Goal: Information Seeking & Learning: Learn about a topic

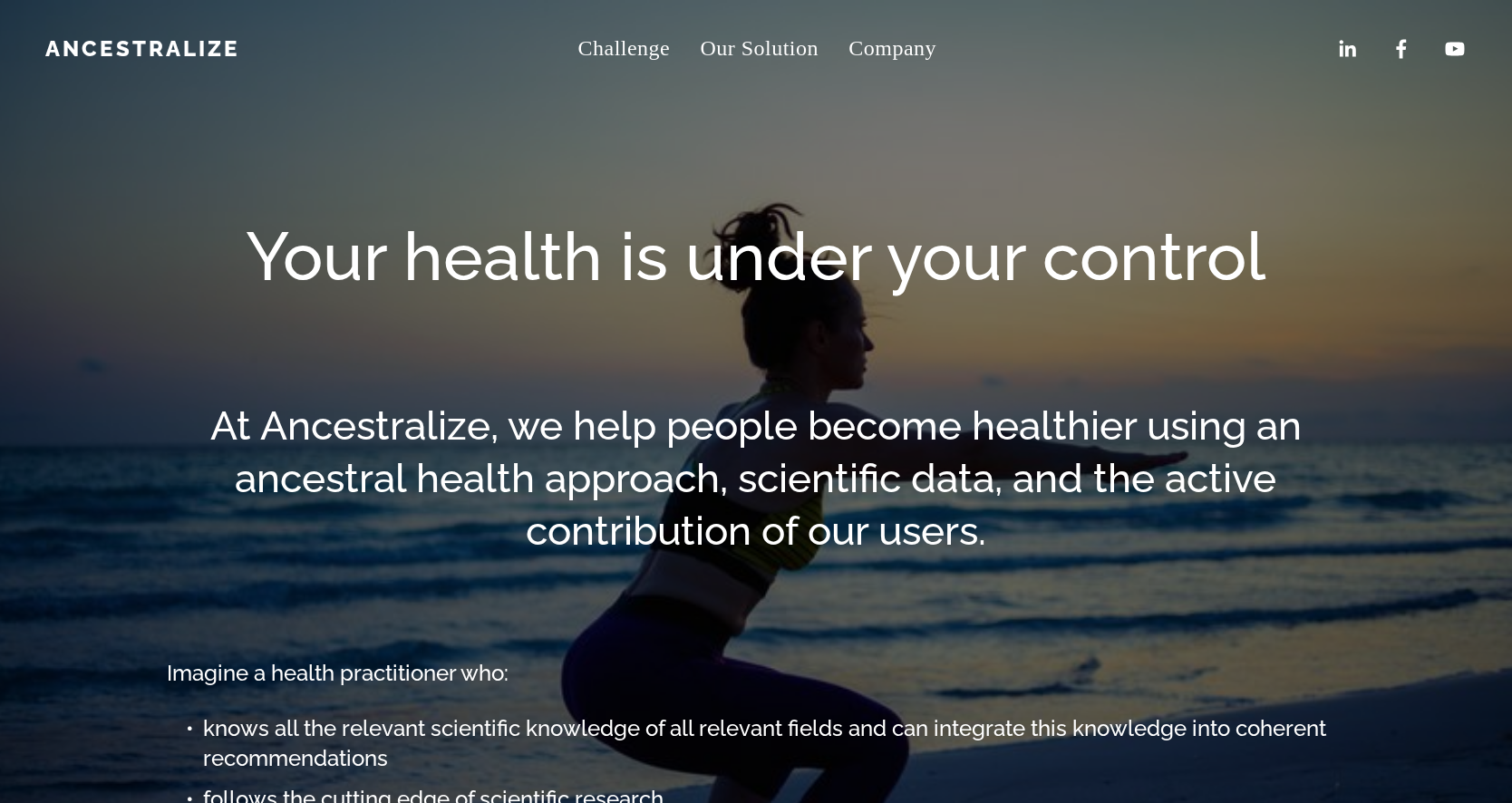
click at [914, 47] on span "Company" at bounding box center [892, 48] width 88 height 39
click at [0, 0] on span "About" at bounding box center [0, 0] width 0 height 0
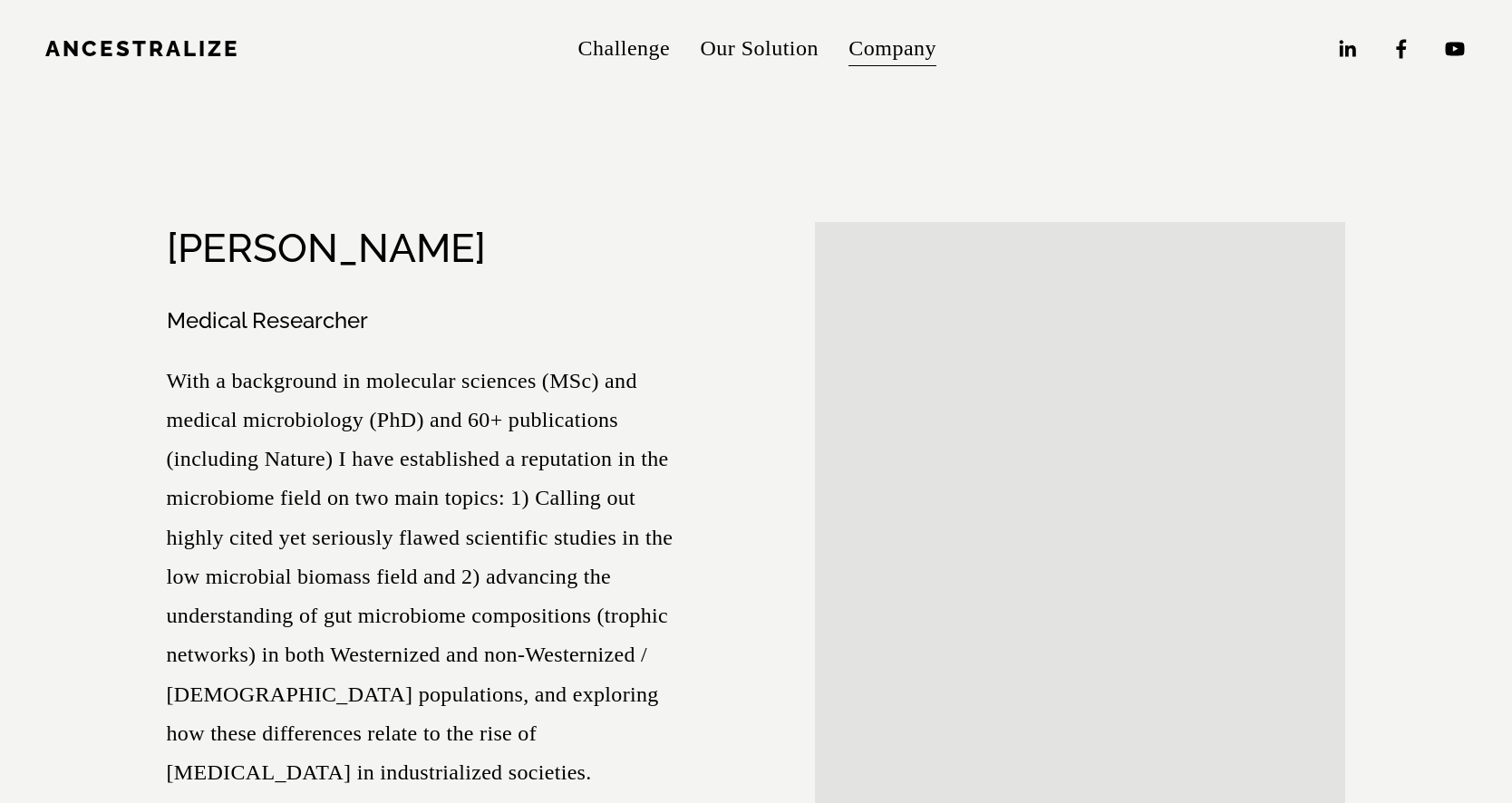
scroll to position [7573, 0]
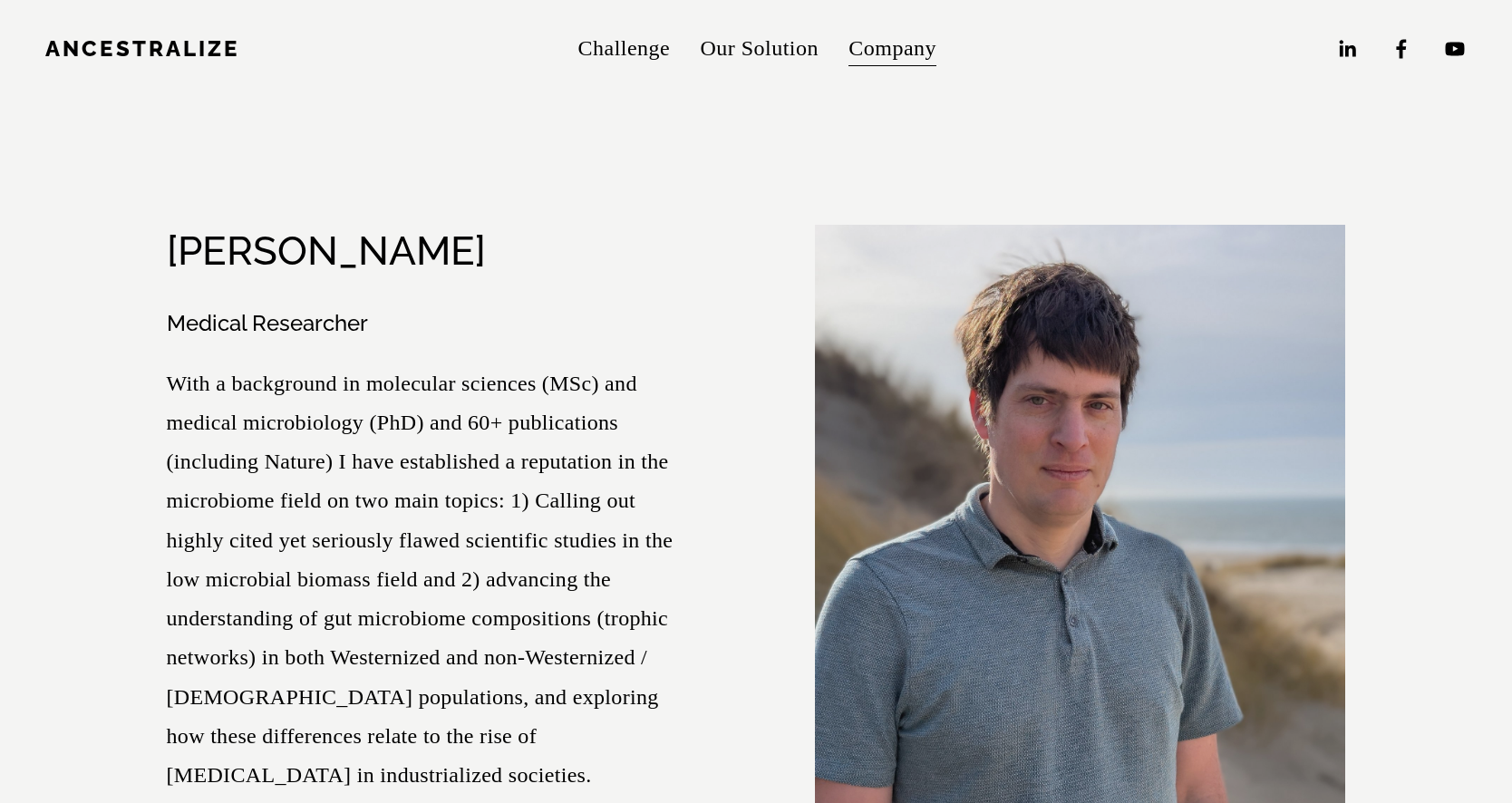
click at [505, 225] on div "[PERSON_NAME]" at bounding box center [431, 251] width 531 height 53
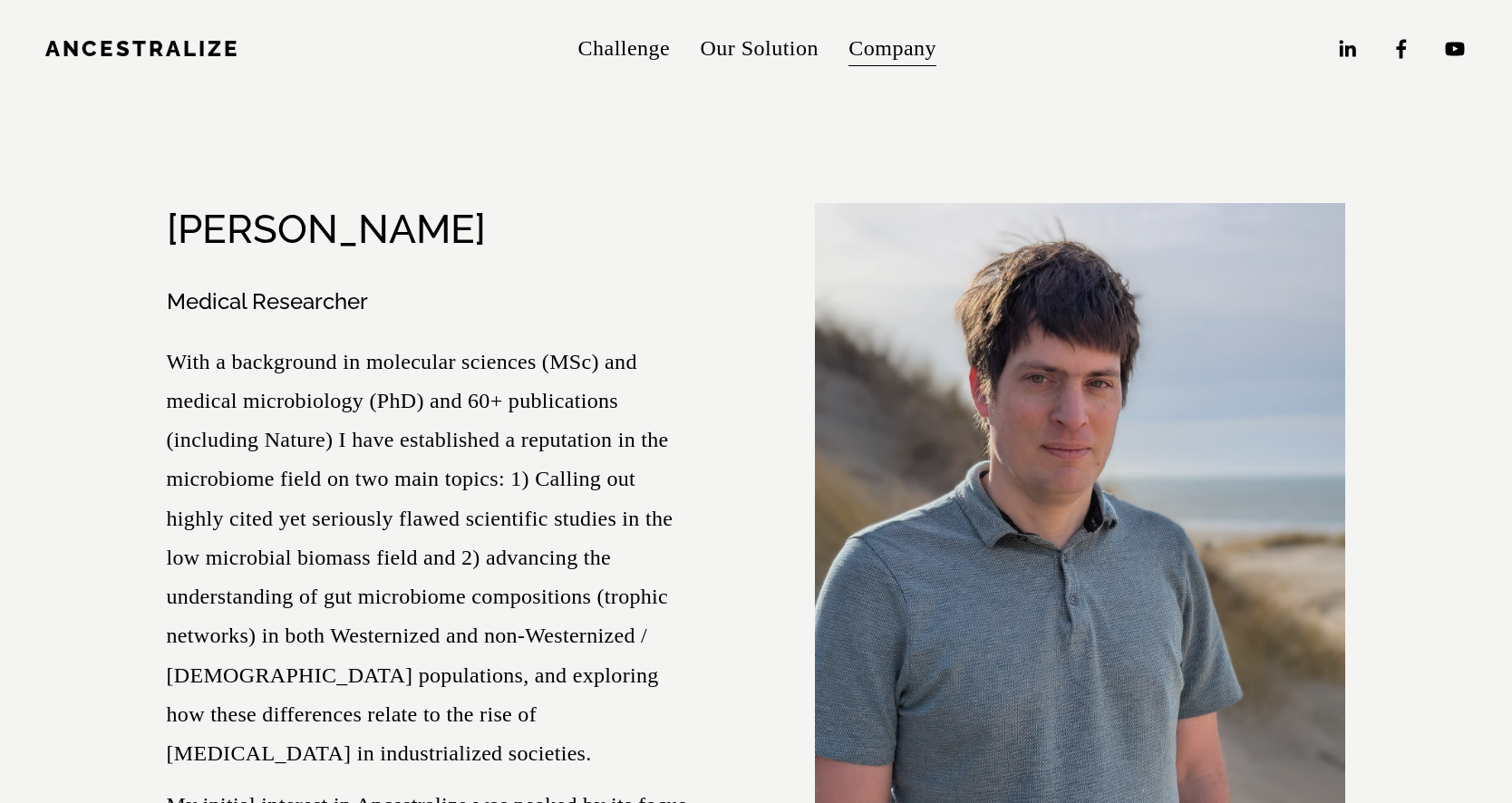
scroll to position [7598, 0]
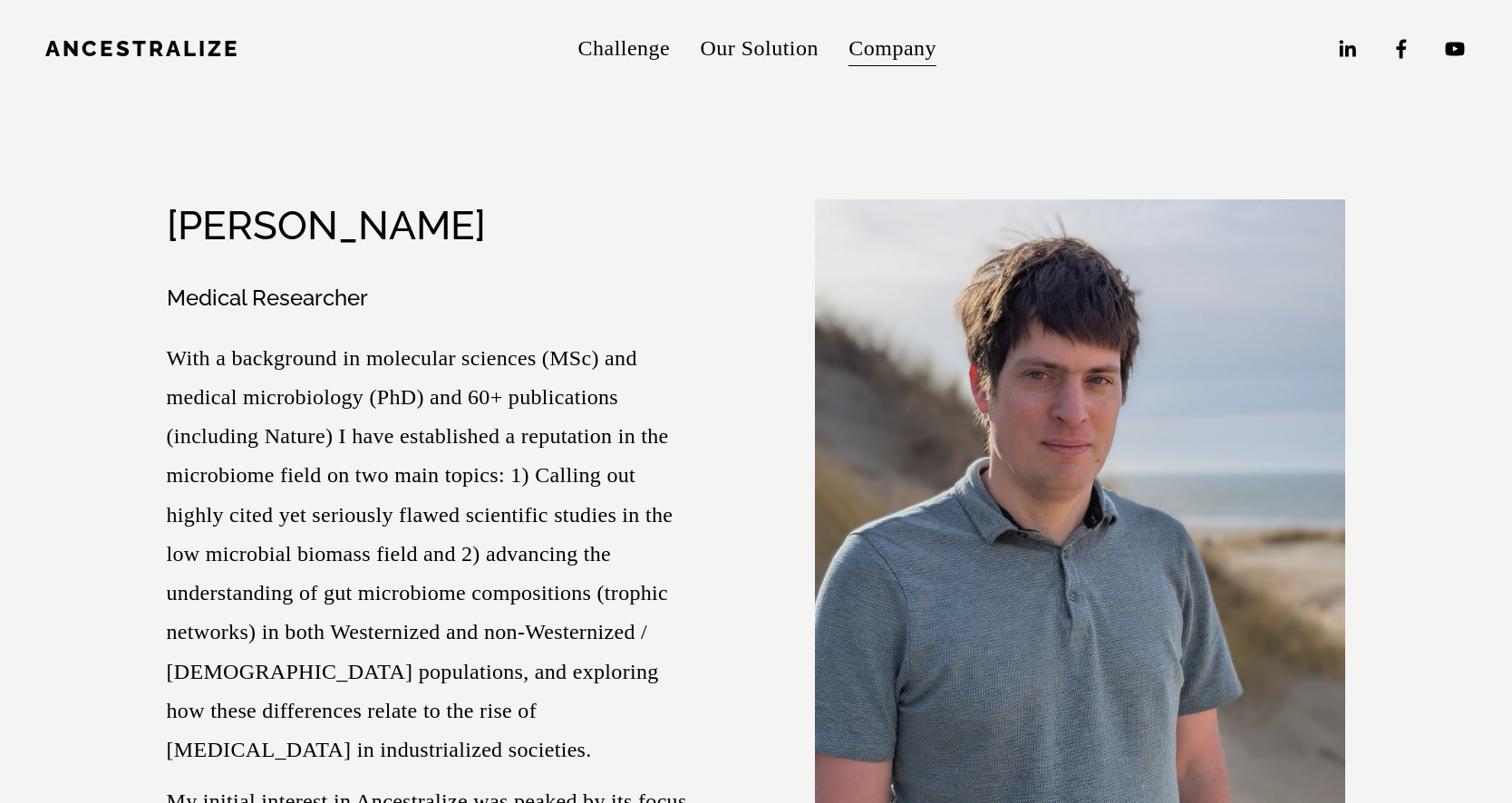
click at [165, 218] on div "[PERSON_NAME] Medical Researcher" at bounding box center [756, 726] width 1211 height 1084
drag, startPoint x: 167, startPoint y: 217, endPoint x: 367, endPoint y: 223, distance: 200.1
click at [367, 284] on h3 "Medical Researcher" at bounding box center [431, 299] width 531 height 30
copy h3 "Medical Researcher"
drag, startPoint x: 491, startPoint y: 145, endPoint x: 173, endPoint y: 131, distance: 318.3
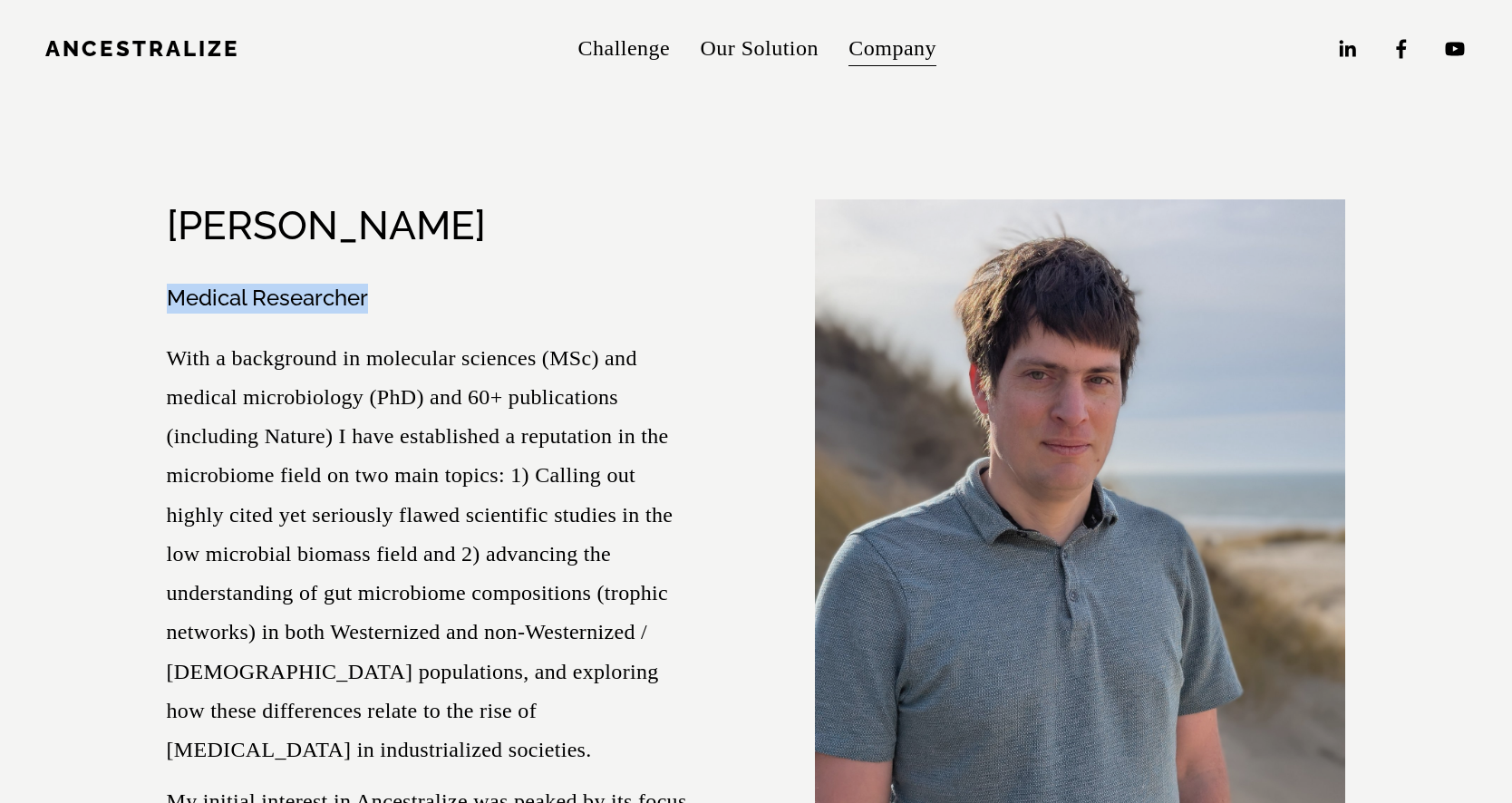
click at [173, 202] on h2 "[PERSON_NAME]" at bounding box center [326, 225] width 320 height 46
copy h2 "[PERSON_NAME]"
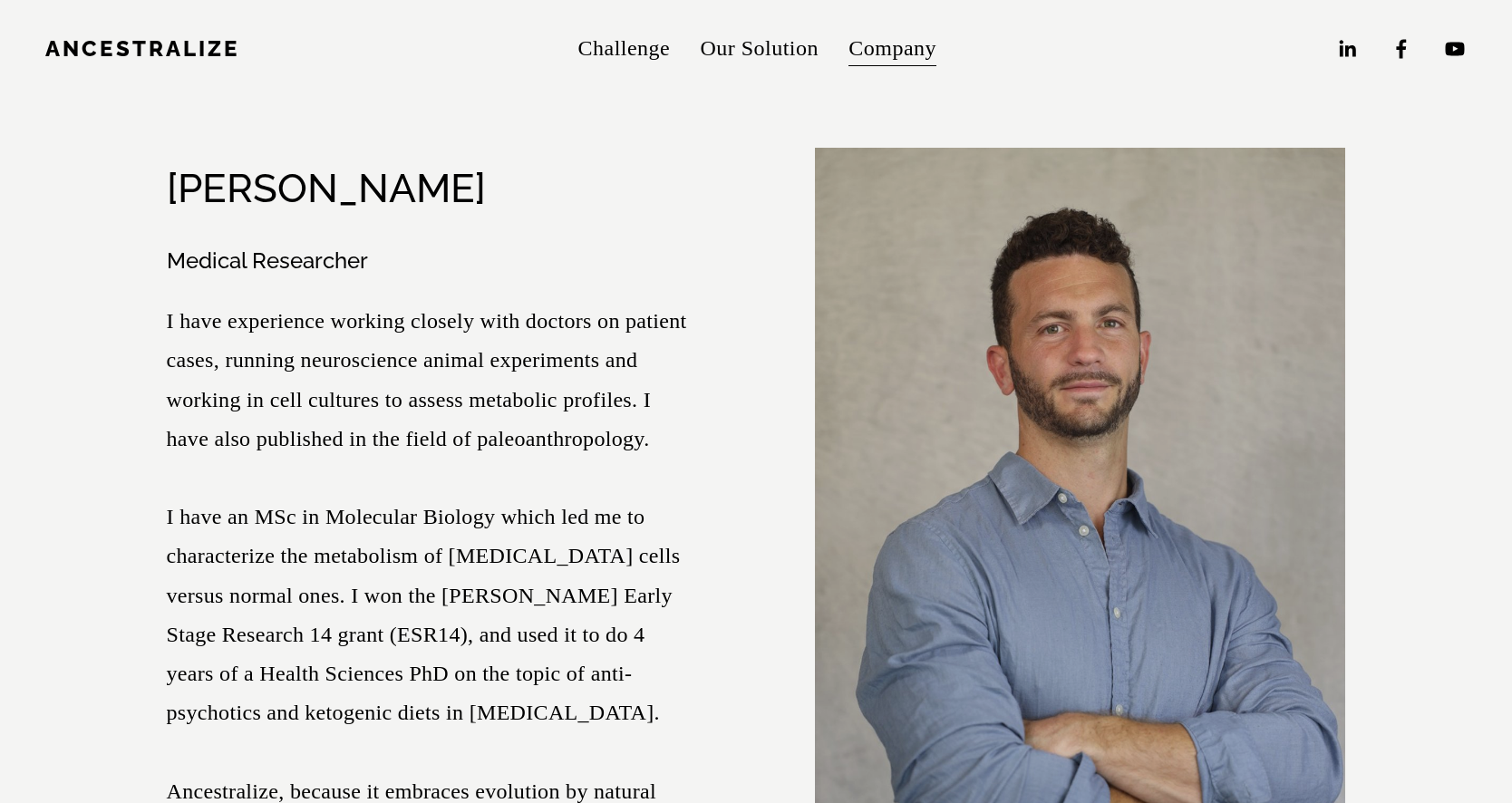
scroll to position [5485, 0]
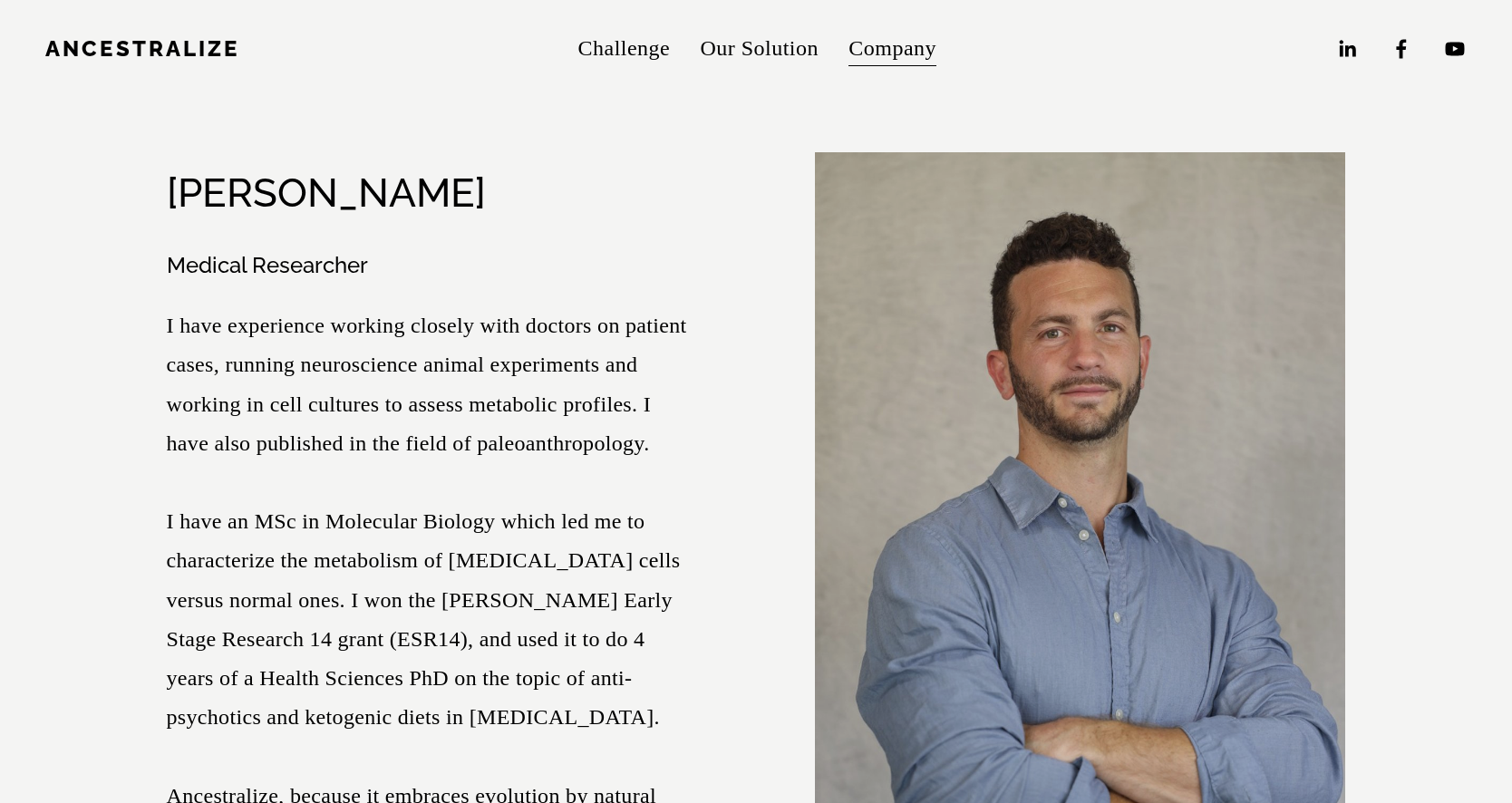
drag, startPoint x: 169, startPoint y: 144, endPoint x: 446, endPoint y: 164, distance: 277.7
click at [446, 167] on div "[PERSON_NAME]" at bounding box center [431, 193] width 531 height 53
copy h2 "[PERSON_NAME]"
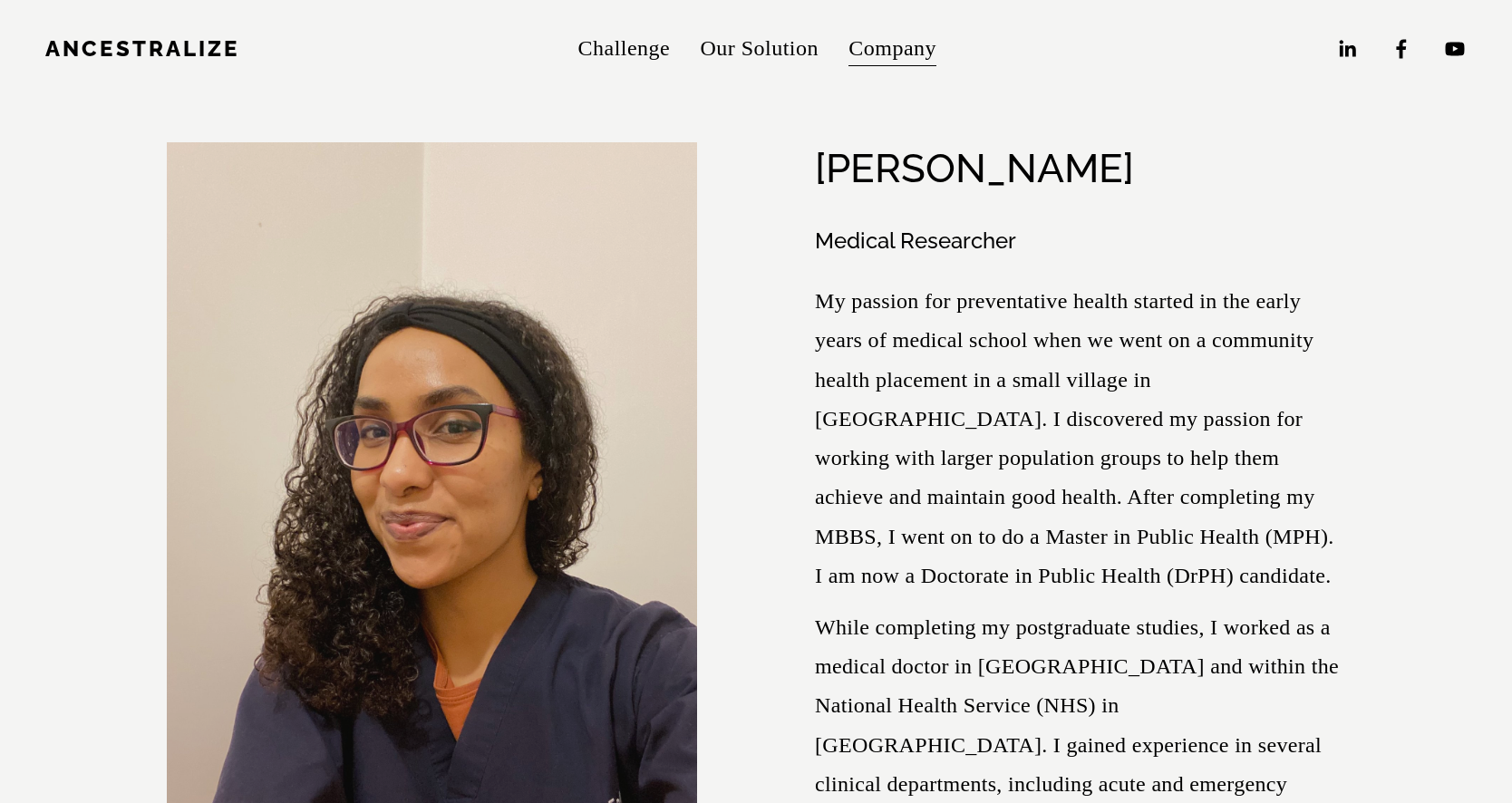
scroll to position [6439, 0]
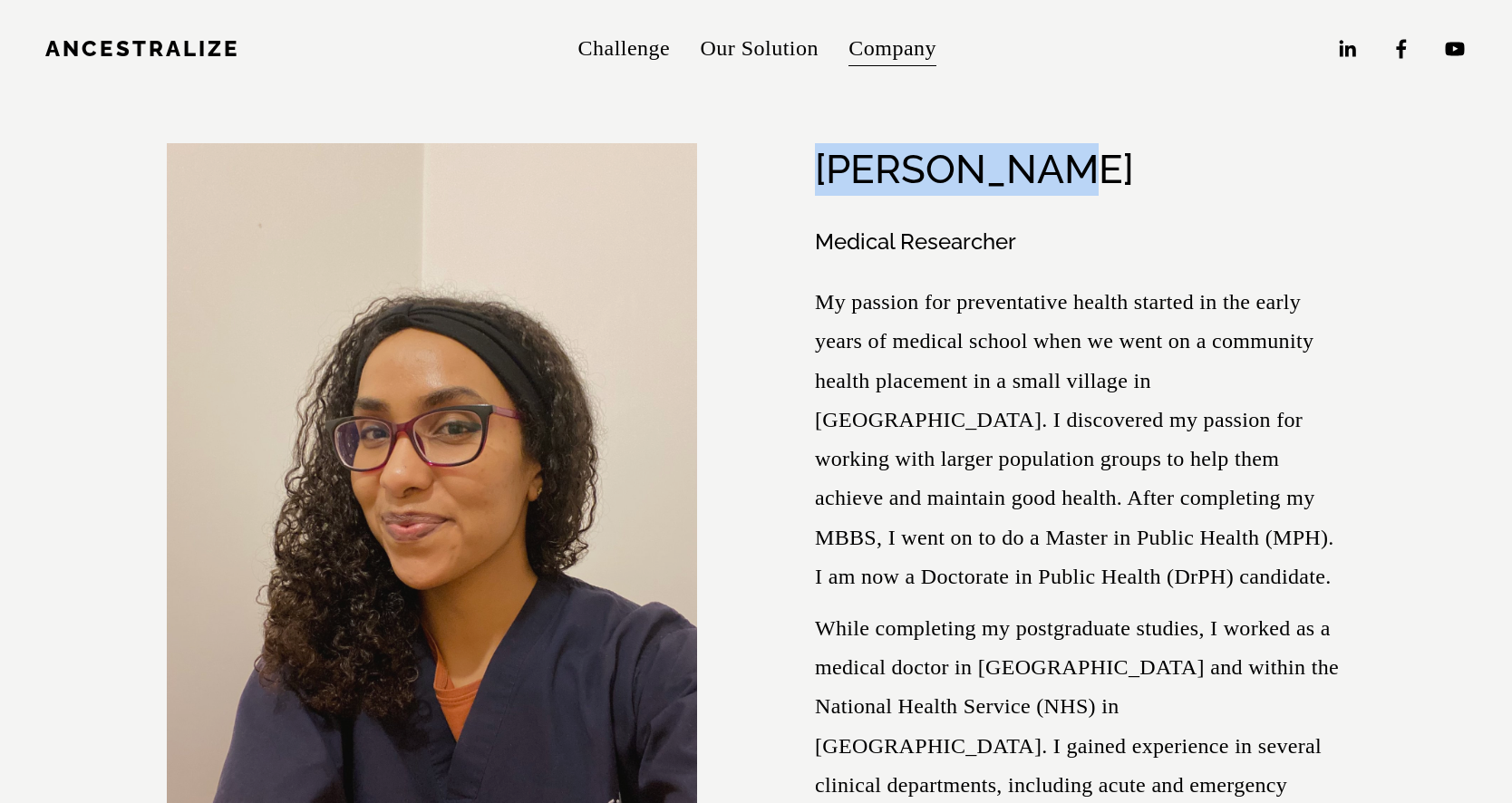
drag, startPoint x: 819, startPoint y: 127, endPoint x: 1063, endPoint y: 131, distance: 244.0
click at [1063, 143] on div "[PERSON_NAME]" at bounding box center [1080, 169] width 531 height 53
copy h2 "[PERSON_NAME]"
click at [1052, 143] on div "[PERSON_NAME]" at bounding box center [1080, 169] width 531 height 53
drag, startPoint x: 1052, startPoint y: 135, endPoint x: 853, endPoint y: 119, distance: 199.6
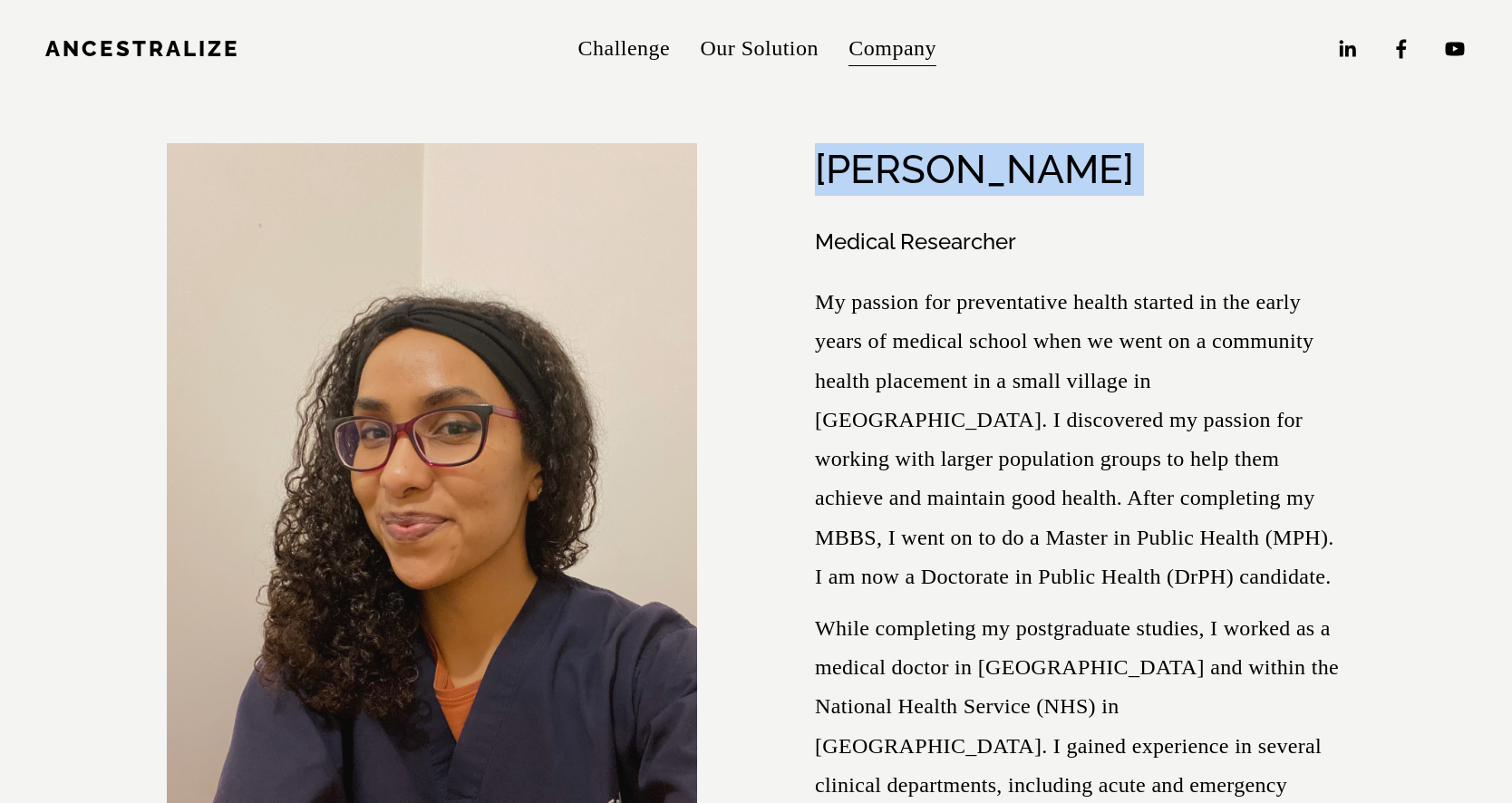
click at [853, 143] on div "[PERSON_NAME]" at bounding box center [1080, 169] width 531 height 53
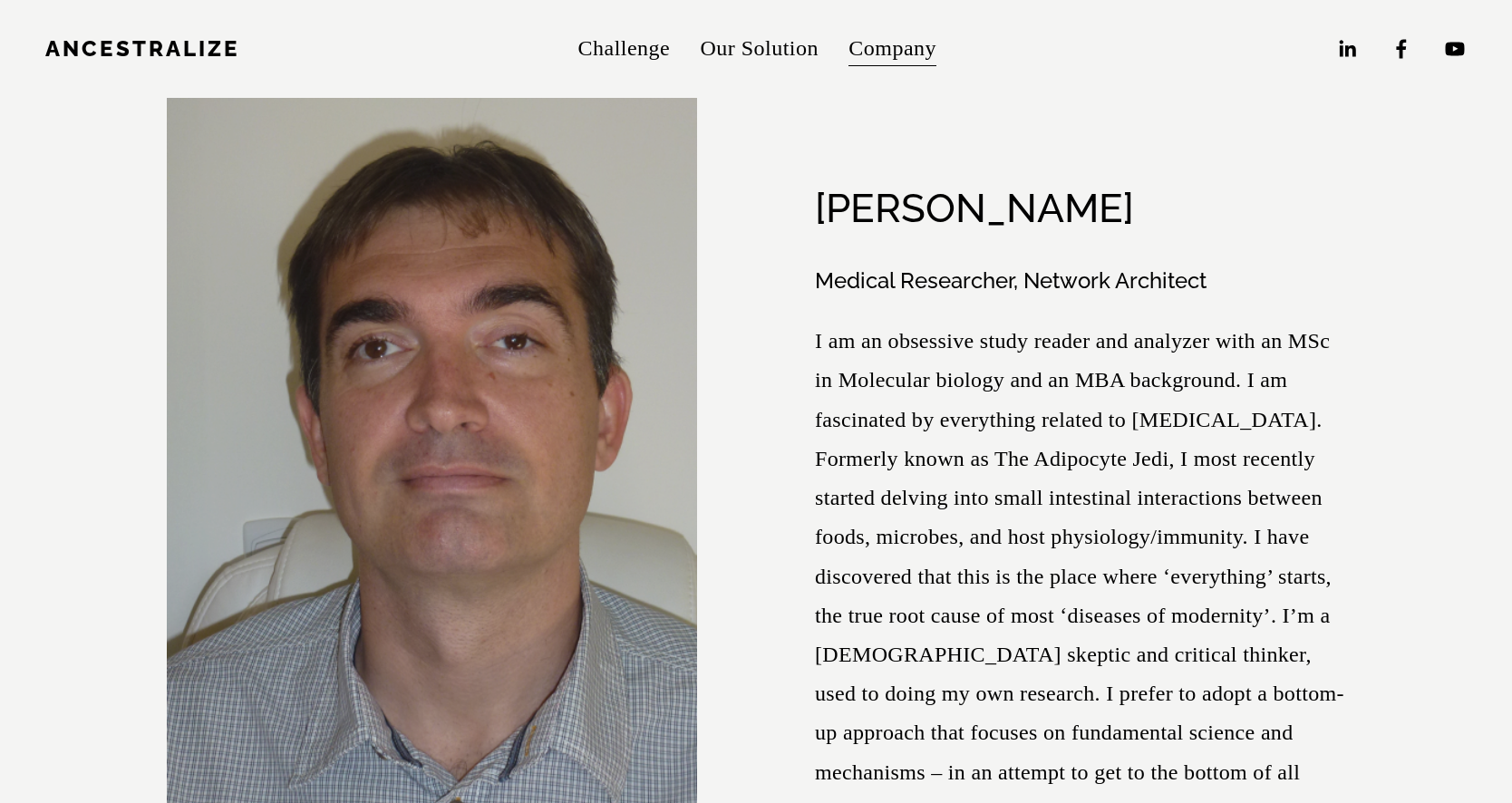
scroll to position [4524, 0]
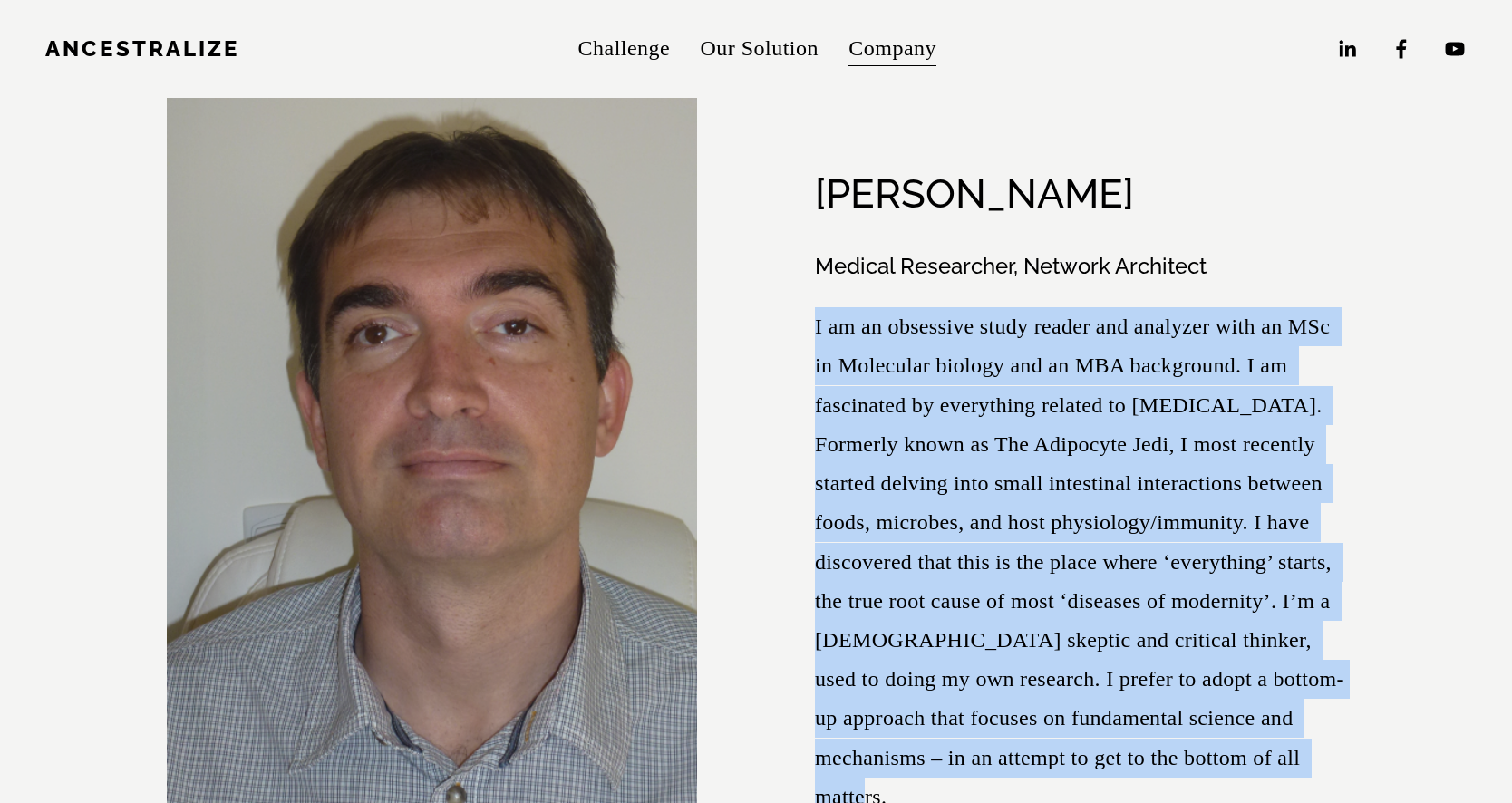
drag, startPoint x: 815, startPoint y: 304, endPoint x: 1211, endPoint y: 738, distance: 587.5
click at [1211, 738] on p "I am an obsessive study reader and analyzer with an MSc in Molecular biology an…" at bounding box center [1080, 563] width 531 height 510
copy p "I am an obsessive study reader and analyzer with an MSc in Molecular biology an…"
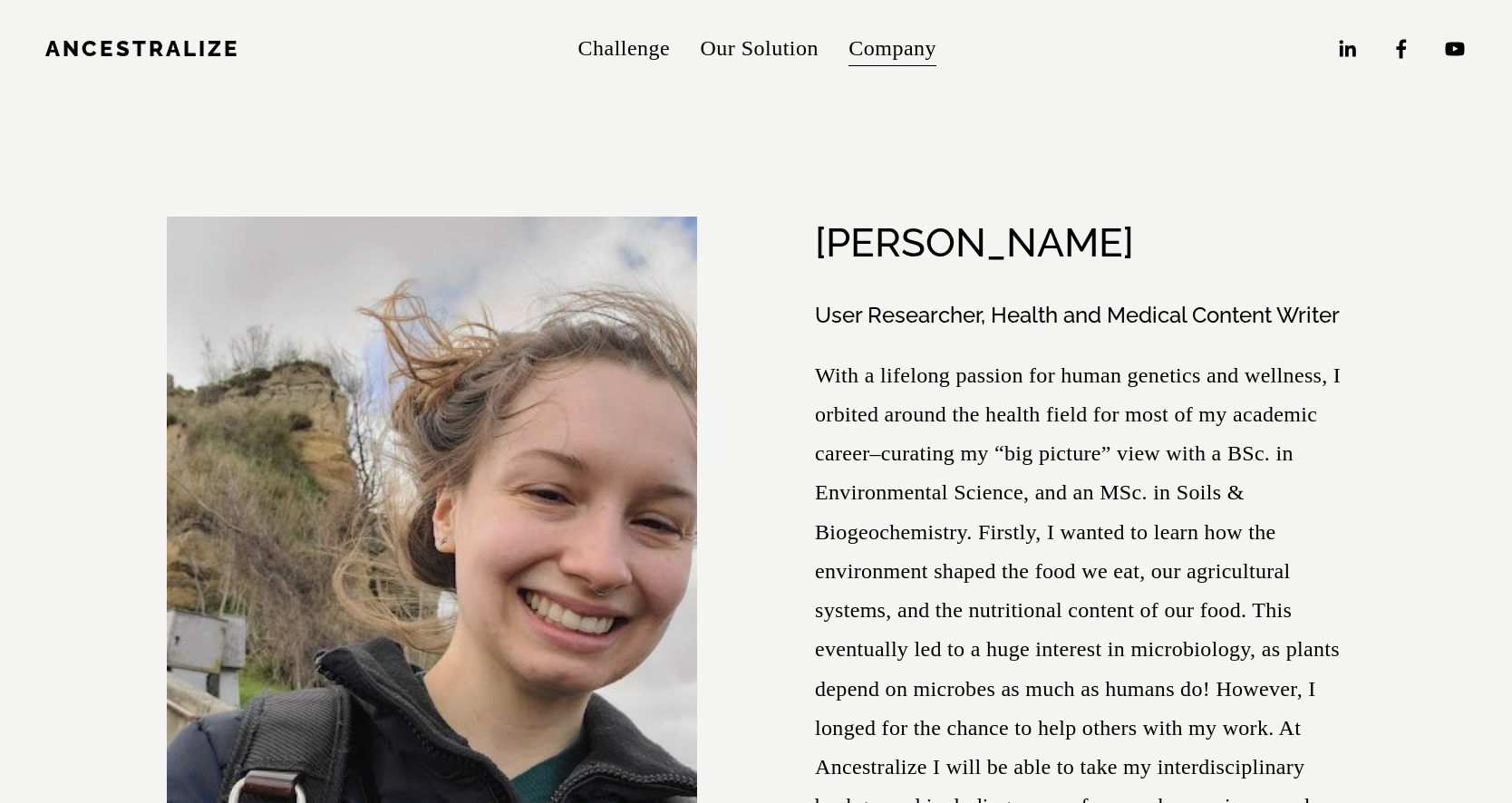
scroll to position [8786, 0]
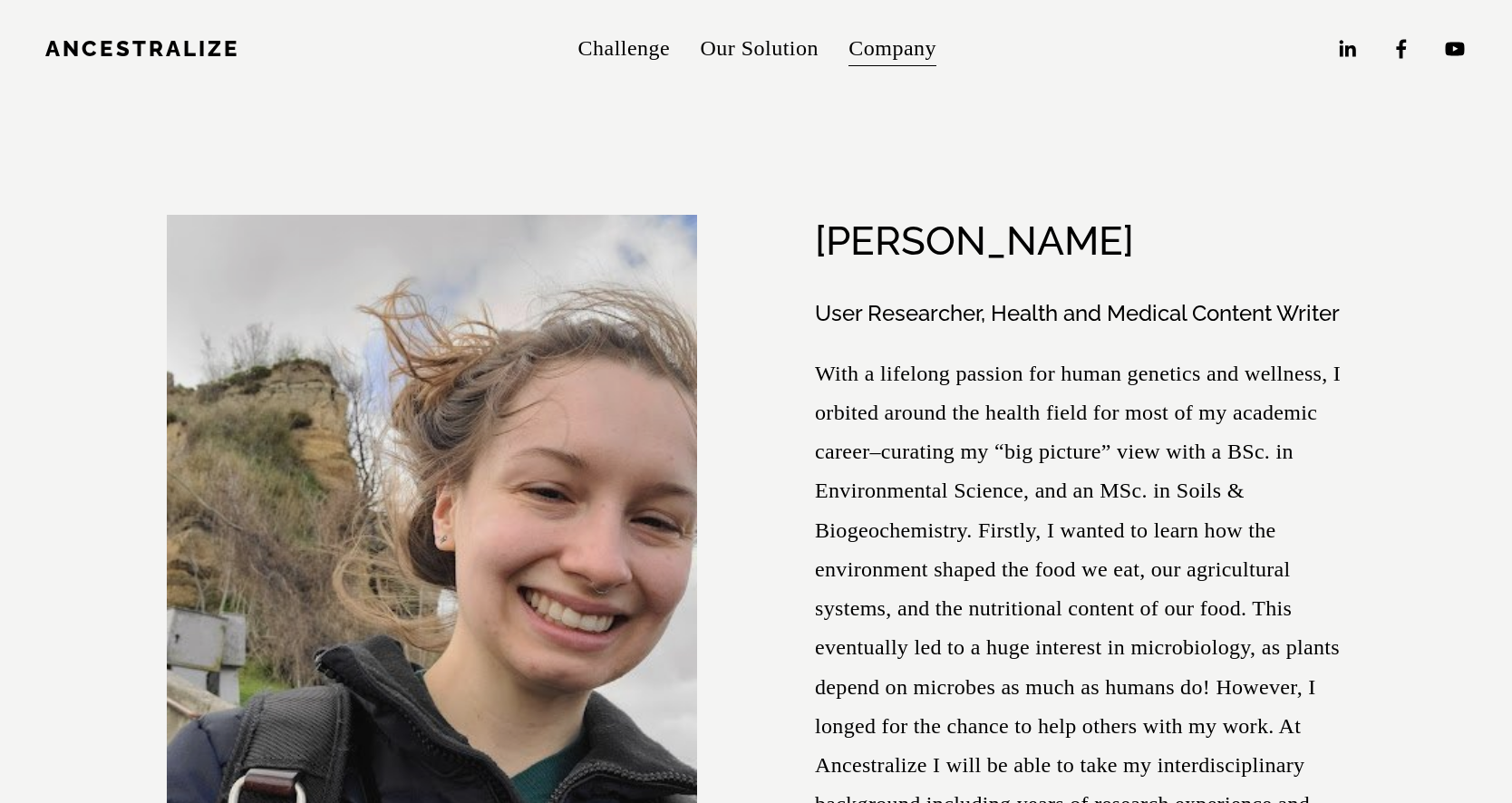
drag, startPoint x: 1166, startPoint y: 167, endPoint x: 817, endPoint y: 165, distance: 349.0
click at [817, 215] on div "[PERSON_NAME]" at bounding box center [1080, 241] width 531 height 53
copy h2 "[PERSON_NAME]"
drag, startPoint x: 817, startPoint y: 234, endPoint x: 1345, endPoint y: 243, distance: 528.1
click at [1345, 300] on h3 "User Researcher, Health and Medical Content Writer" at bounding box center [1080, 314] width 531 height 30
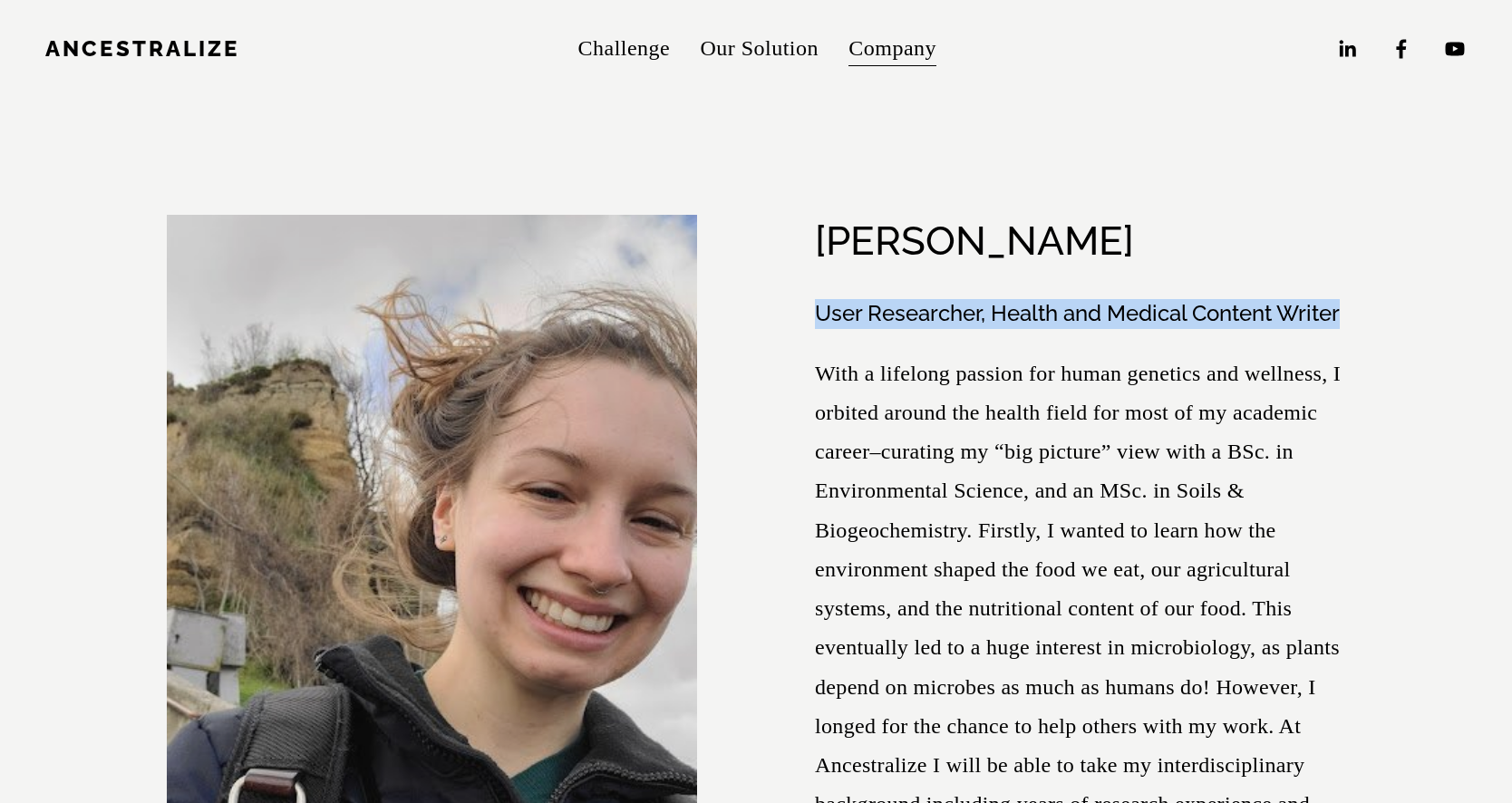
copy h3 "User Researcher, Health and Medical Content Writer"
drag, startPoint x: 817, startPoint y: 159, endPoint x: 1166, endPoint y: 165, distance: 349.1
click at [1166, 215] on div "[PERSON_NAME]" at bounding box center [1080, 241] width 531 height 53
copy h2 "[PERSON_NAME]"
click at [1284, 354] on p "With a lifelong passion for human genetics and wellness, I orbited around the h…" at bounding box center [1080, 706] width 531 height 706
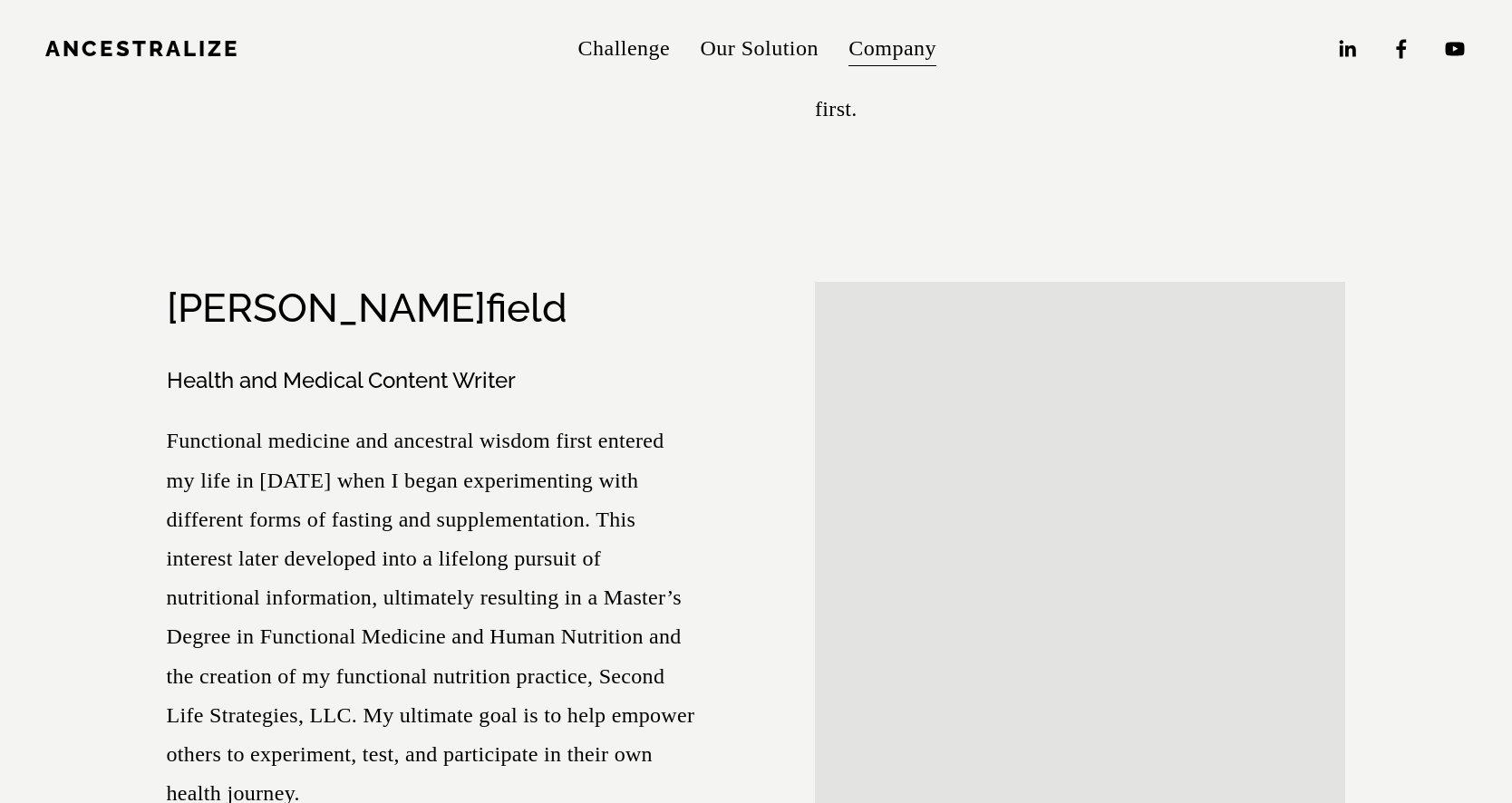
scroll to position [3088, 0]
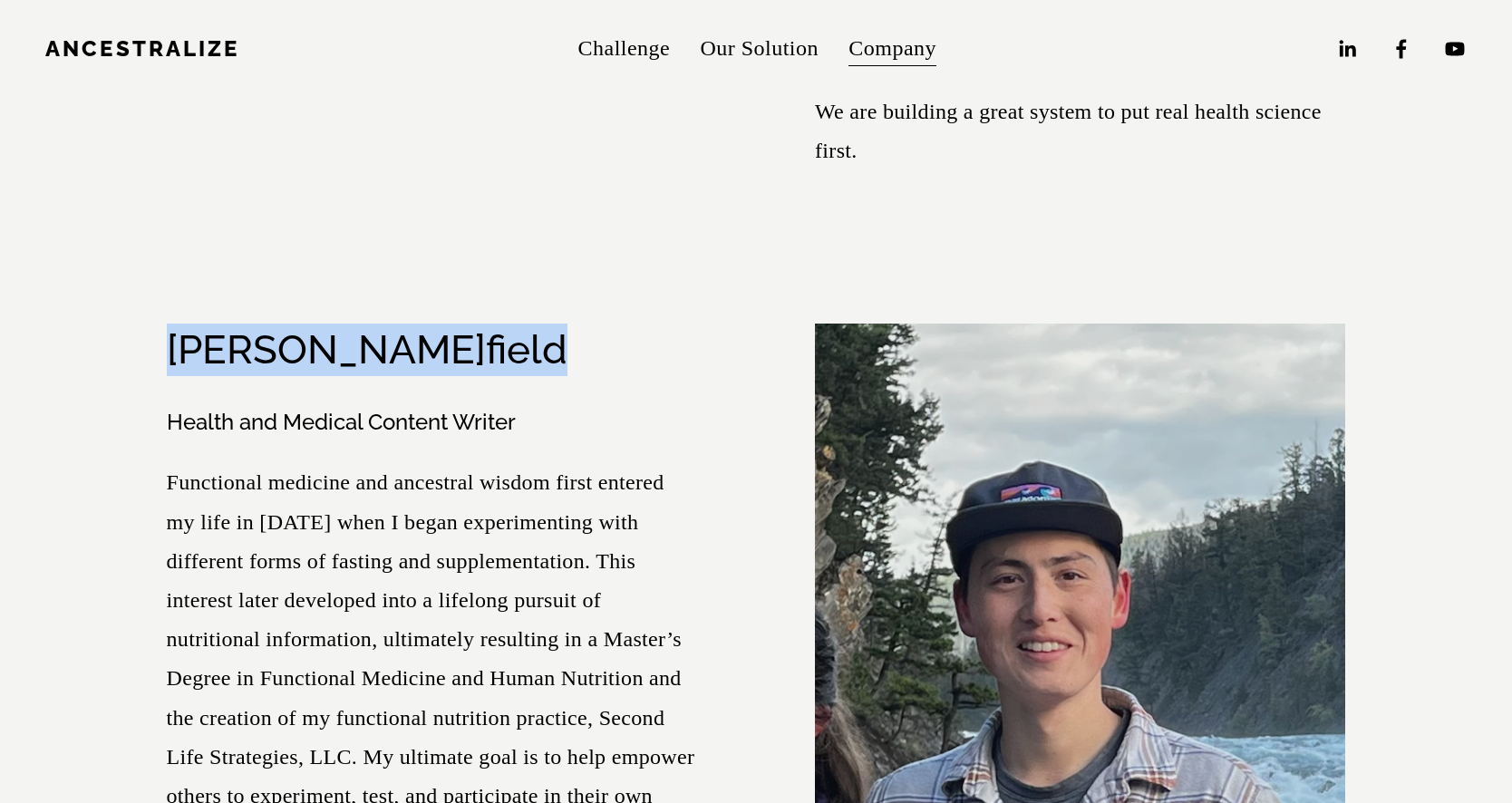
drag, startPoint x: 407, startPoint y: 314, endPoint x: 166, endPoint y: 312, distance: 241.0
click at [167, 324] on div "Tyler Fi field" at bounding box center [431, 351] width 531 height 53
copy div "Tyler Fi field"
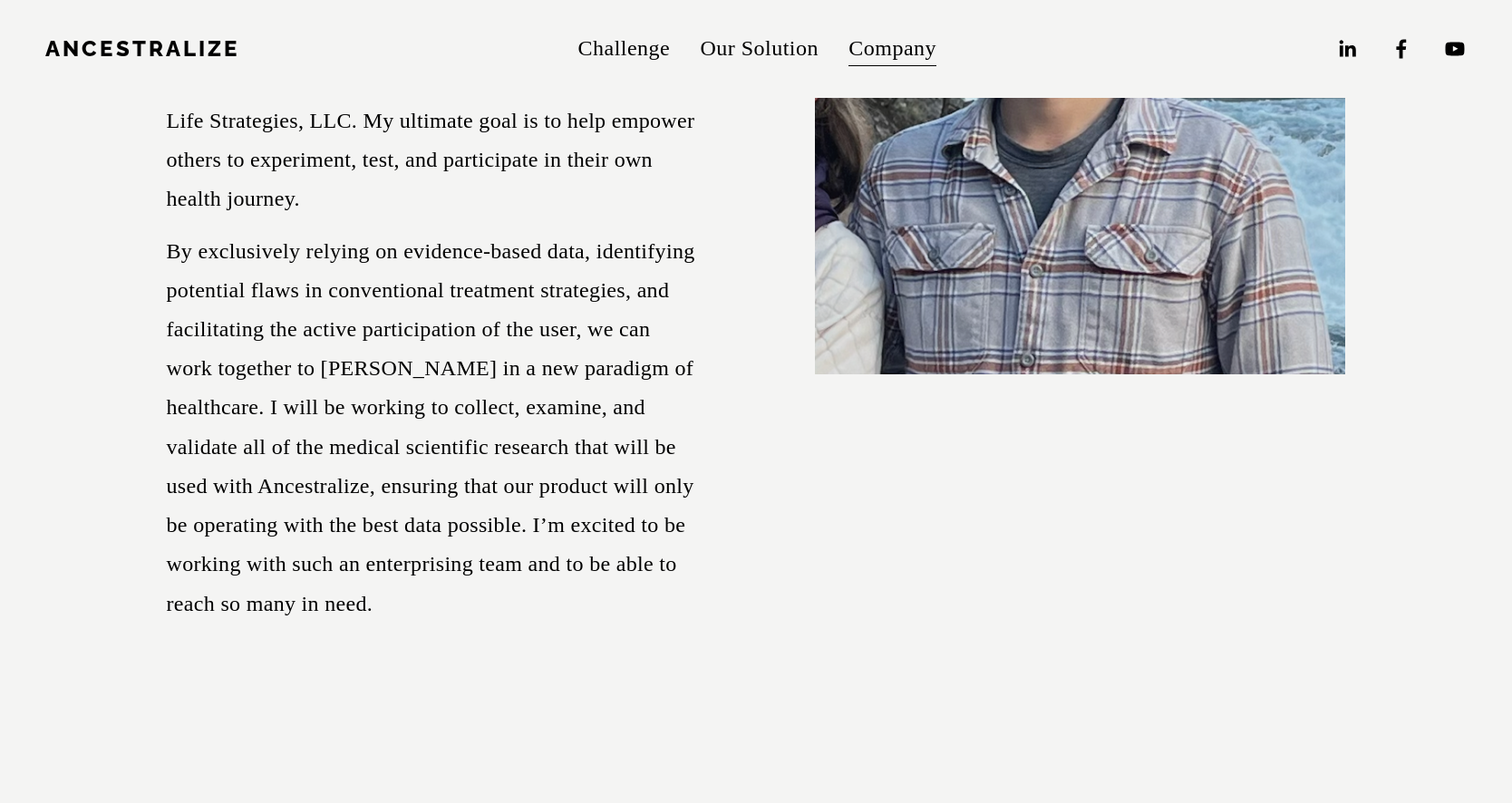
scroll to position [3723, 0]
